Goal: Task Accomplishment & Management: Manage account settings

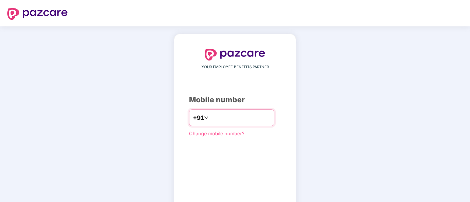
click at [210, 118] on input "number" at bounding box center [240, 118] width 60 height 12
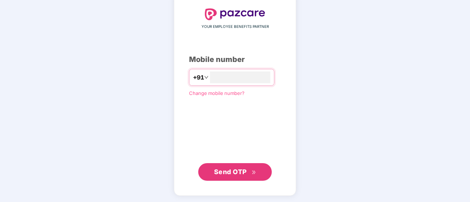
type input "**********"
click at [223, 172] on span "Send OTP" at bounding box center [230, 172] width 33 height 8
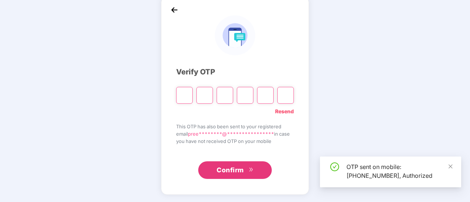
scroll to position [37, 0]
click at [183, 99] on input "Please enter verification code. Digit 1" at bounding box center [184, 95] width 17 height 17
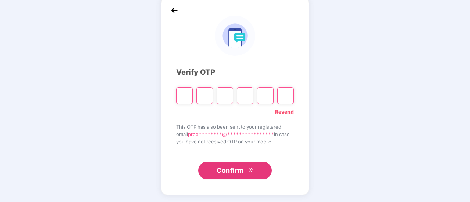
click at [181, 97] on input "Please enter verification code. Digit 1" at bounding box center [184, 95] width 17 height 17
type input "*"
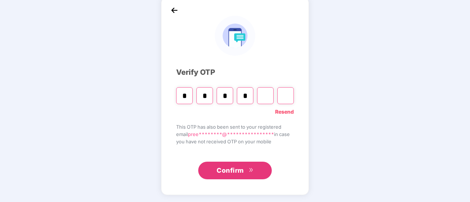
type input "*"
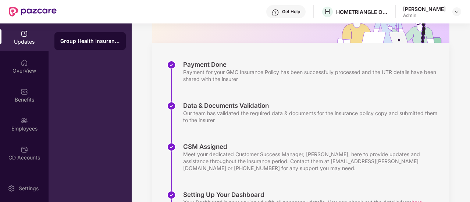
scroll to position [157, 0]
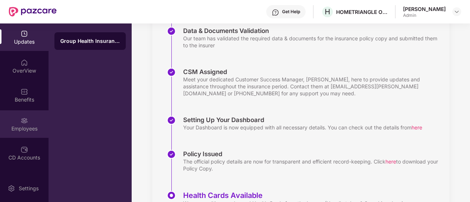
click at [16, 125] on div "Employees" at bounding box center [24, 128] width 48 height 7
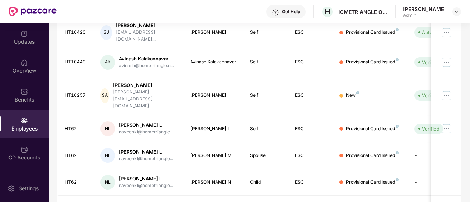
scroll to position [246, 0]
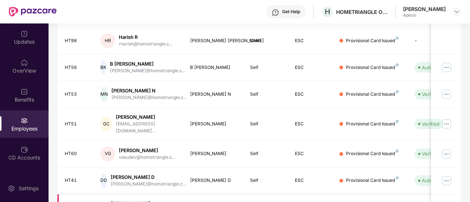
scroll to position [247, 0]
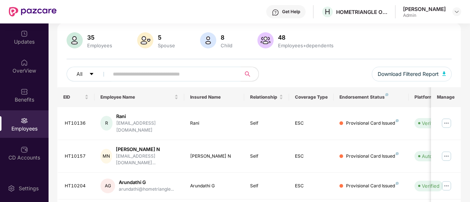
scroll to position [194, 0]
